Goal: Task Accomplishment & Management: Manage account settings

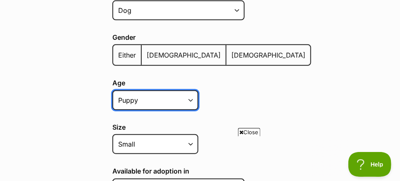
click at [185, 102] on select "Puppy Adult Senior All ages" at bounding box center [155, 100] width 86 height 20
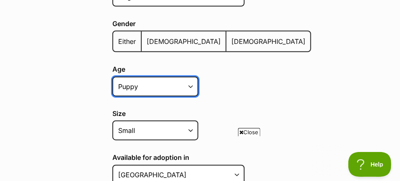
click at [192, 90] on select "Puppy Adult Senior All ages" at bounding box center [155, 86] width 86 height 20
select select "adult"
click at [112, 76] on select "Puppy Adult Senior All ages" at bounding box center [155, 86] width 86 height 20
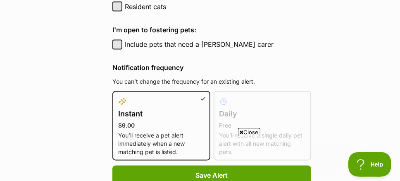
scroll to position [592, 0]
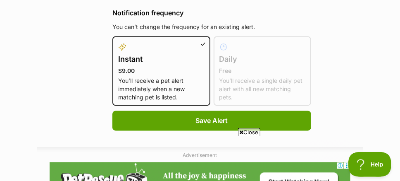
click at [219, 47] on icon at bounding box center [223, 47] width 8 height 10
click at [220, 44] on icon at bounding box center [223, 46] width 6 height 6
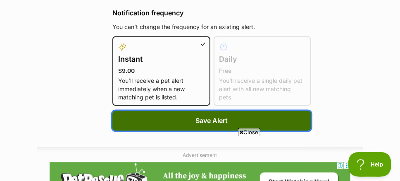
click at [213, 116] on span "Save Alert" at bounding box center [212, 120] width 32 height 10
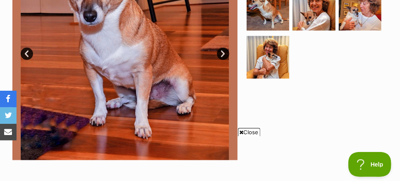
scroll to position [179, 0]
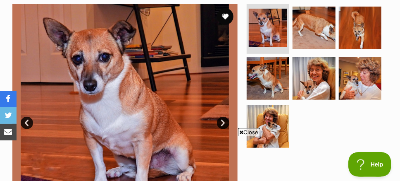
click at [223, 116] on link "Next" at bounding box center [223, 122] width 12 height 12
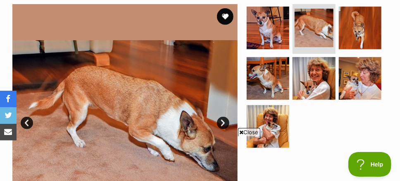
click at [223, 116] on link "Next" at bounding box center [223, 122] width 12 height 12
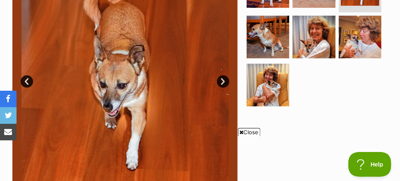
scroll to position [234, 0]
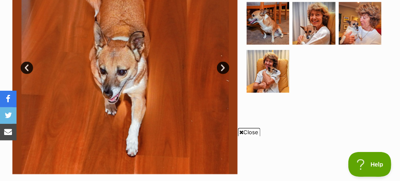
click at [225, 62] on link "Next" at bounding box center [223, 68] width 12 height 12
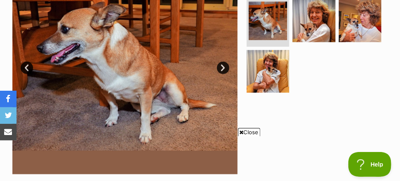
click at [225, 62] on link "Next" at bounding box center [223, 68] width 12 height 12
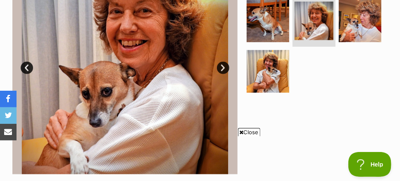
click at [225, 62] on link "Next" at bounding box center [223, 68] width 12 height 12
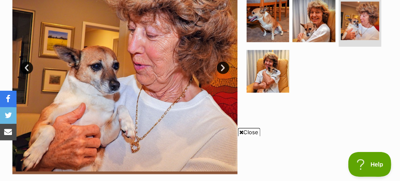
click at [222, 62] on link "Next" at bounding box center [223, 68] width 12 height 12
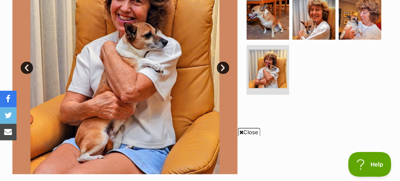
click at [222, 62] on link "Next" at bounding box center [223, 68] width 12 height 12
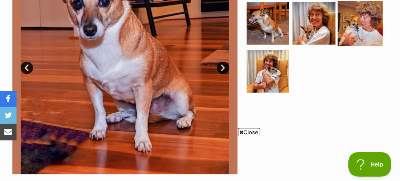
scroll to position [0, 0]
